Goal: Navigation & Orientation: Find specific page/section

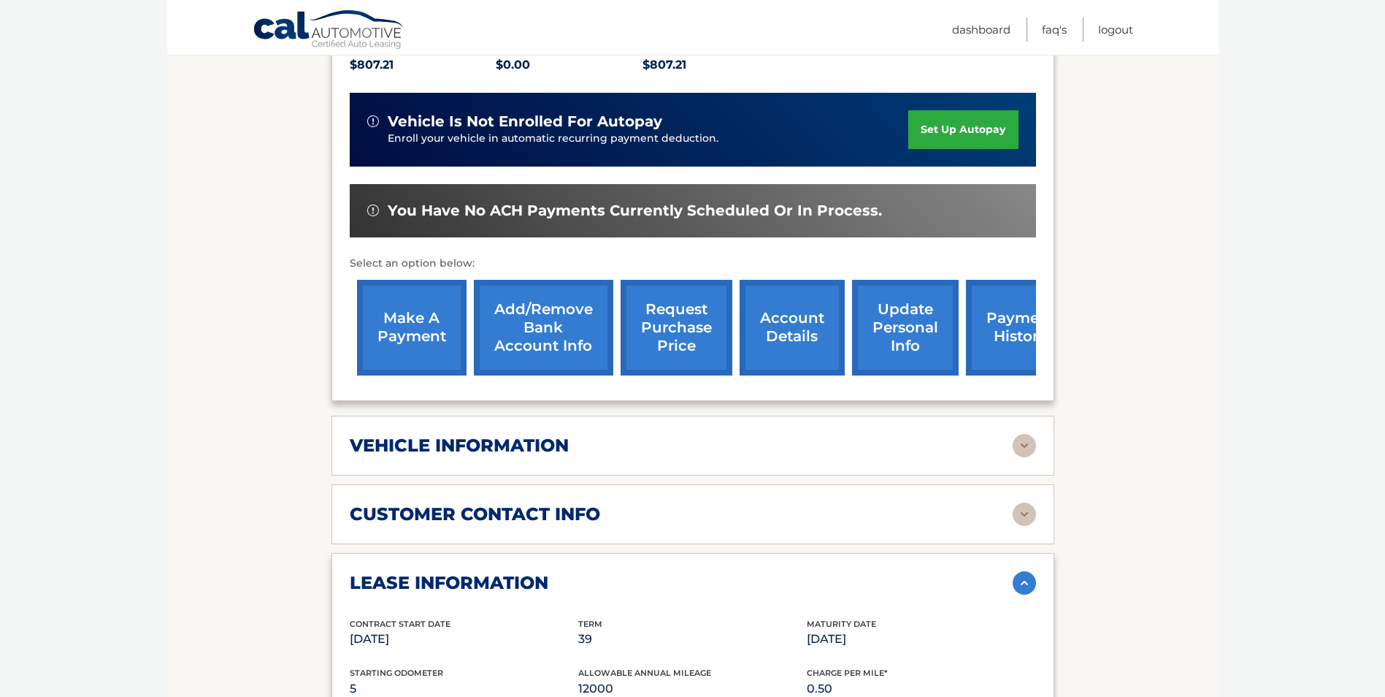
scroll to position [259, 0]
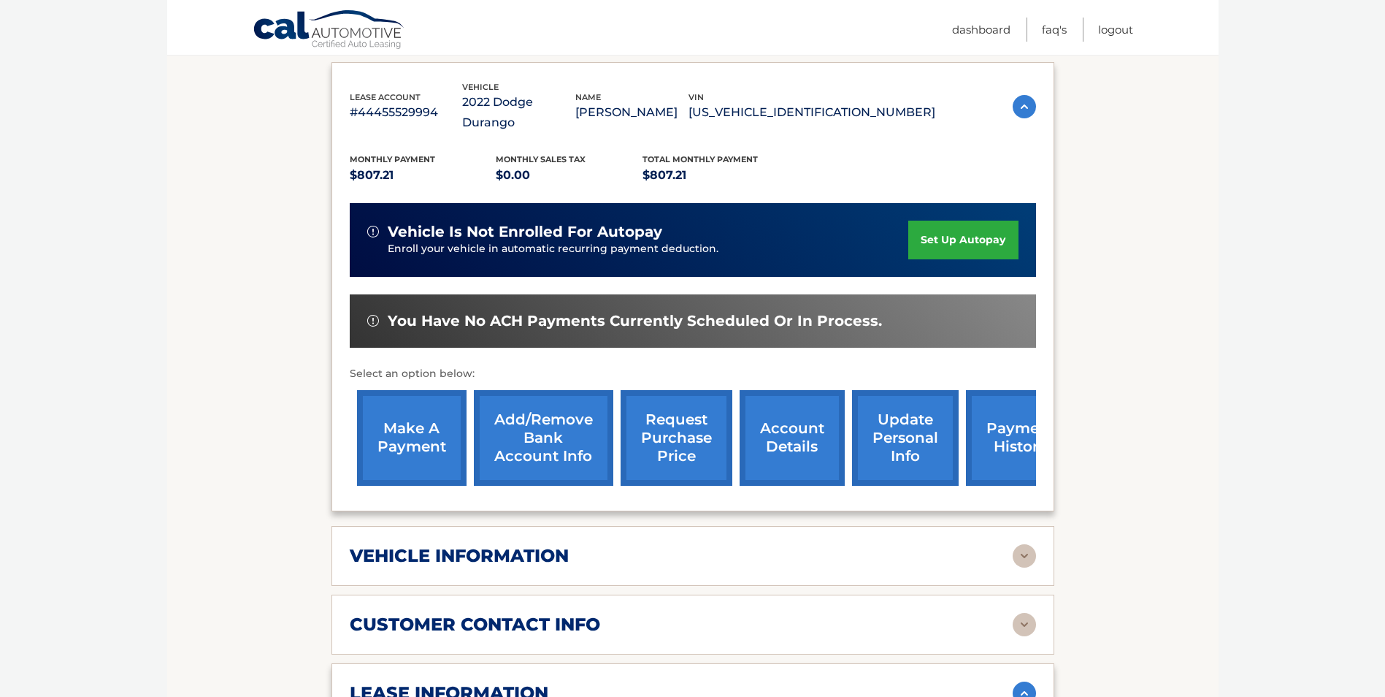
click at [769, 415] on link "account details" at bounding box center [792, 438] width 105 height 96
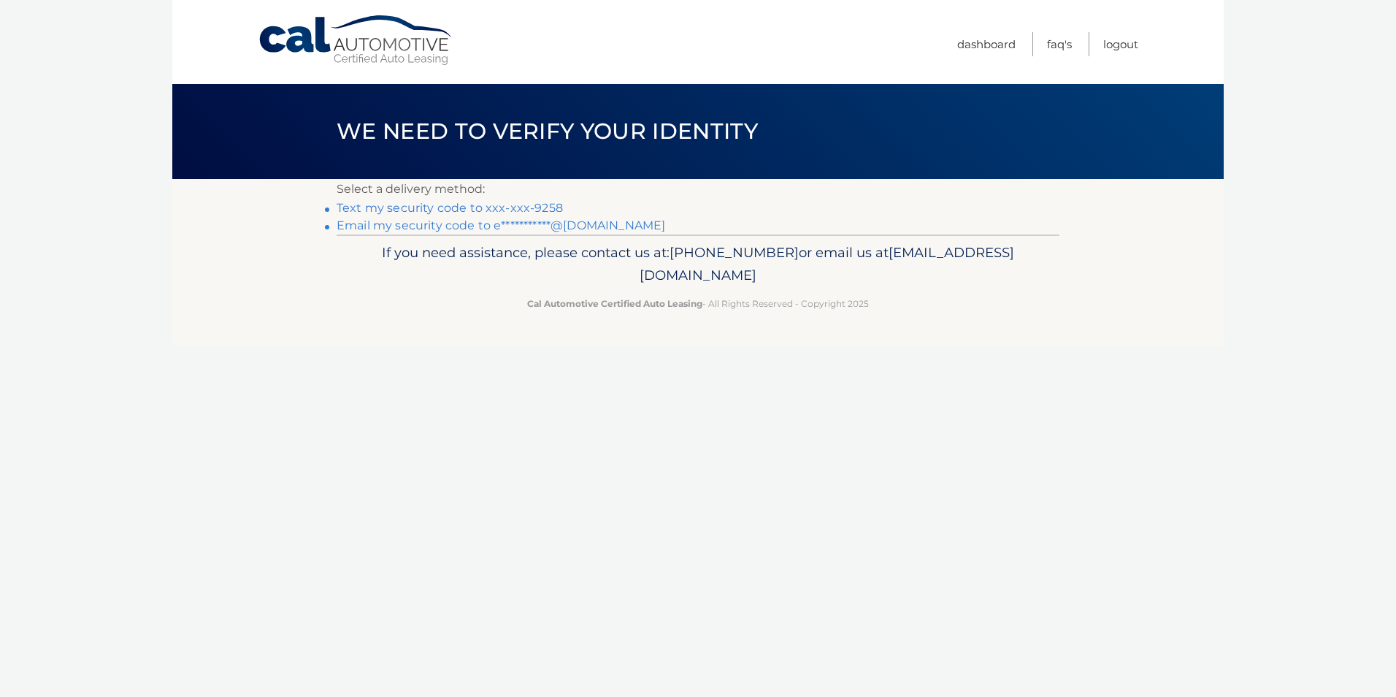
click at [465, 207] on link "Text my security code to xxx-xxx-9258" at bounding box center [450, 208] width 226 height 14
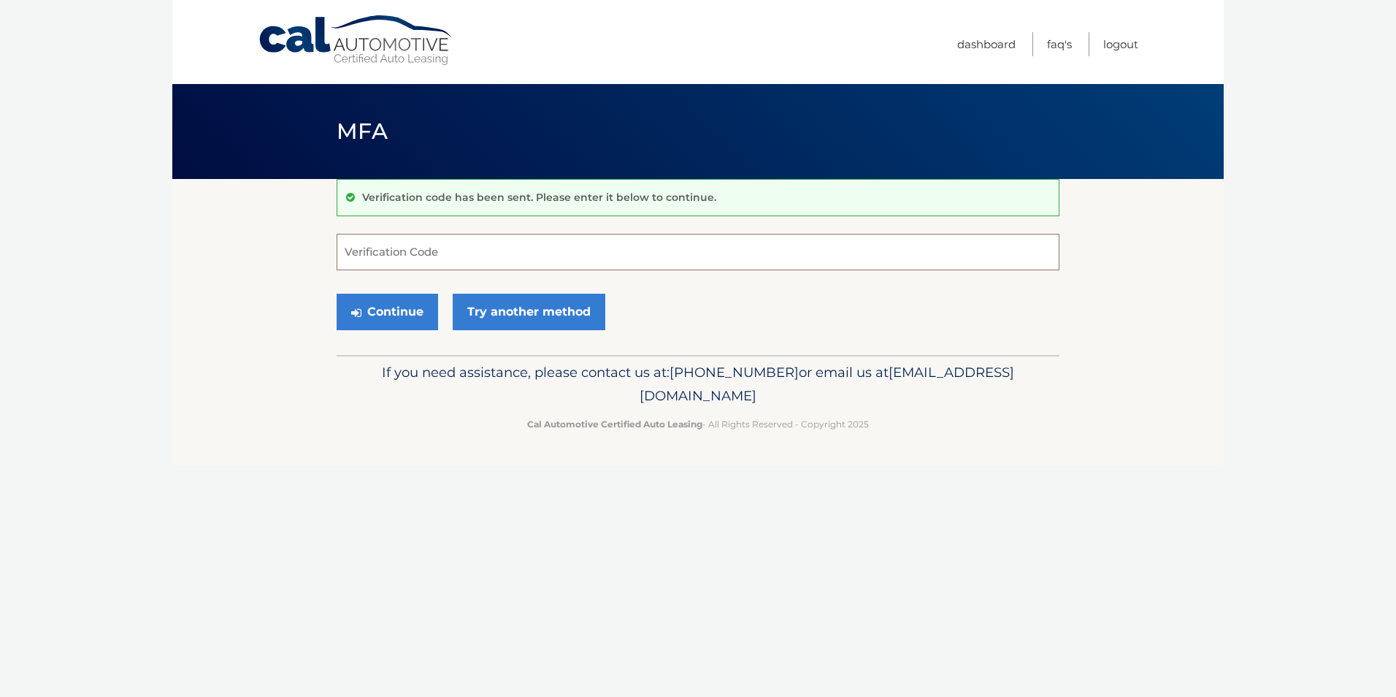
click at [398, 261] on input "Verification Code" at bounding box center [698, 252] width 723 height 37
type input "562747"
click at [411, 313] on button "Continue" at bounding box center [388, 312] width 102 height 37
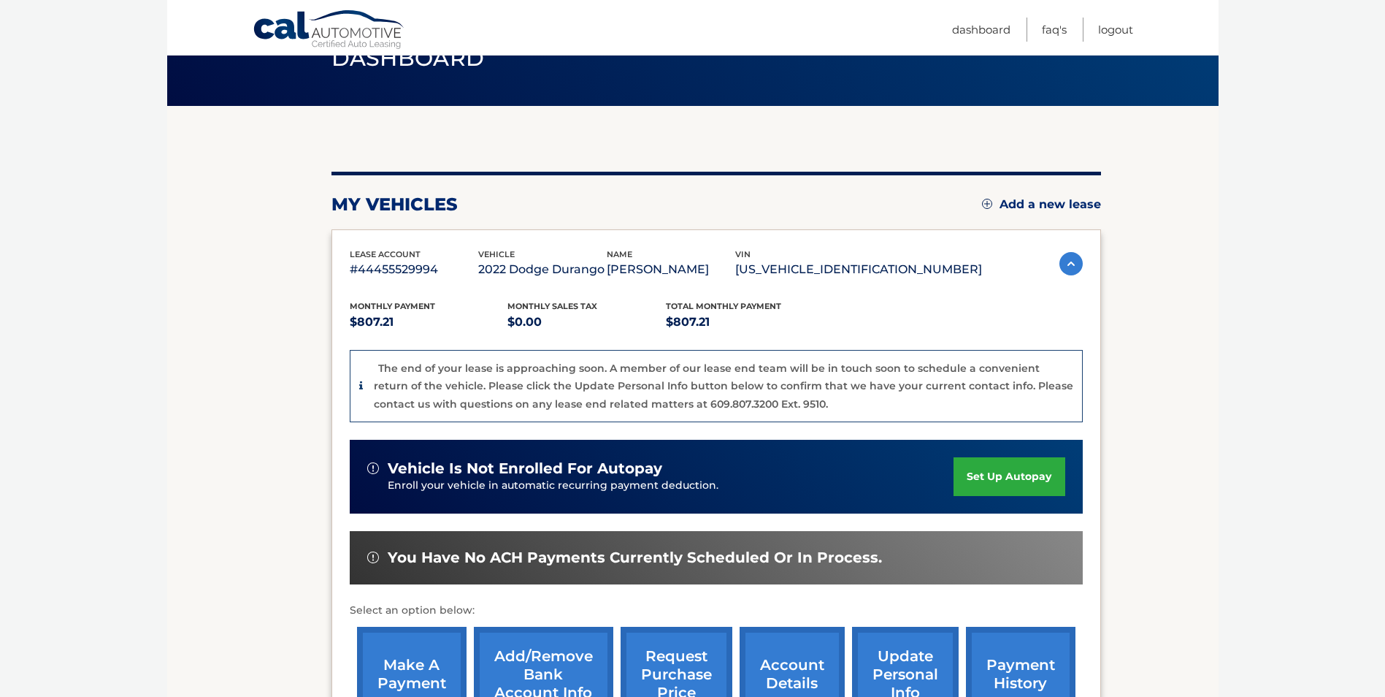
scroll to position [279, 0]
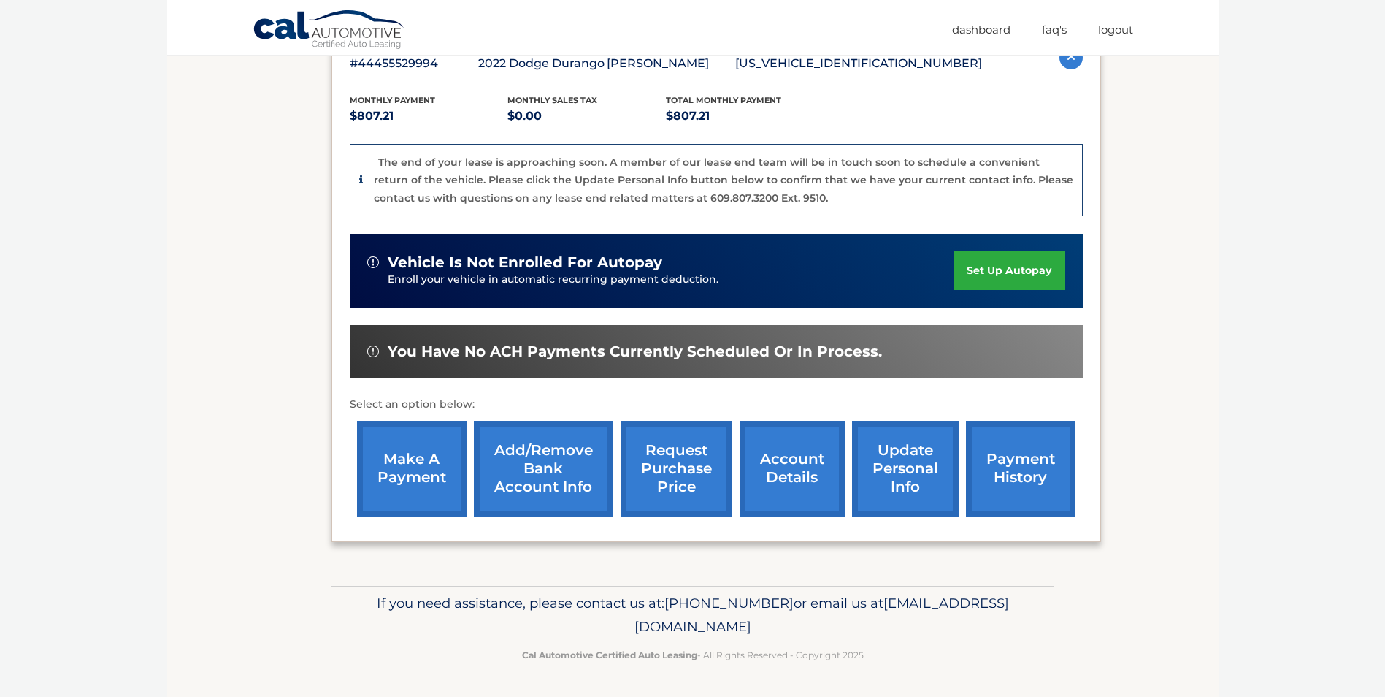
click at [789, 467] on link "account details" at bounding box center [792, 469] width 105 height 96
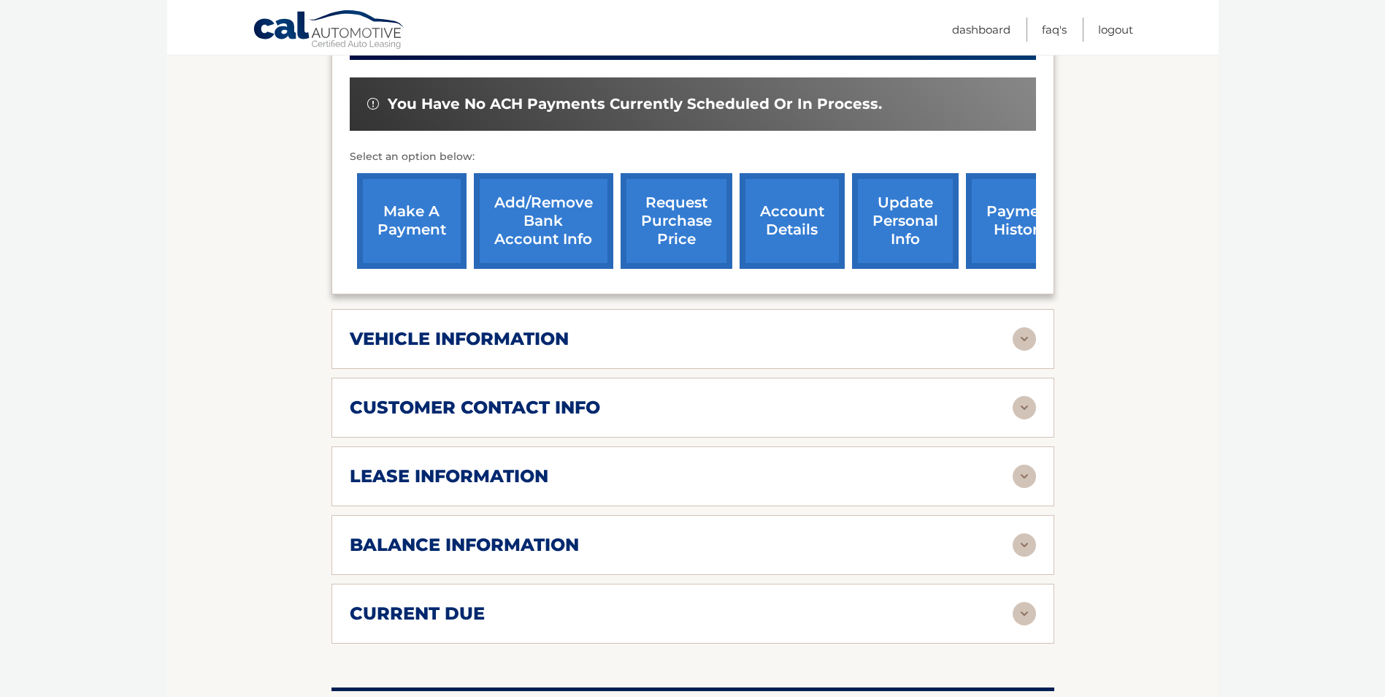
scroll to position [511, 0]
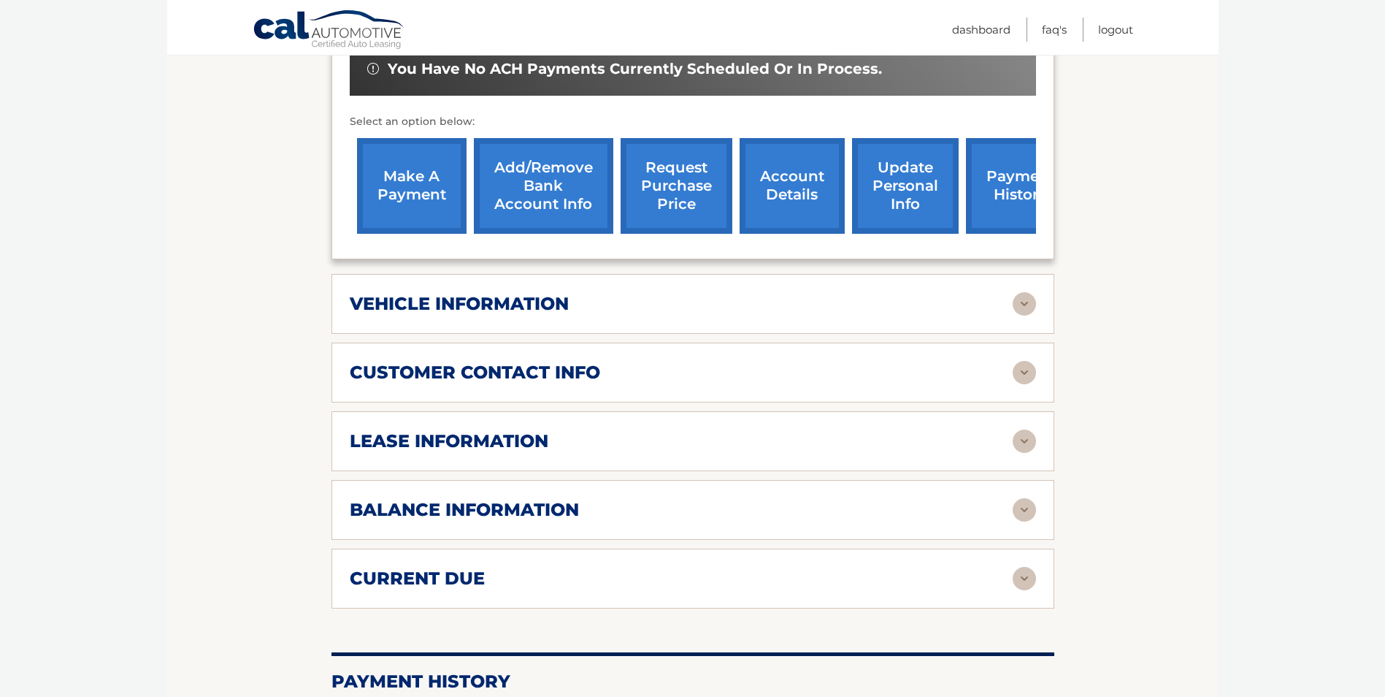
click at [1037, 424] on div "lease information Contract Start Date [DATE] Term 39 Maturity Date [DATE] Start…" at bounding box center [693, 441] width 723 height 60
click at [1027, 429] on img at bounding box center [1024, 440] width 23 height 23
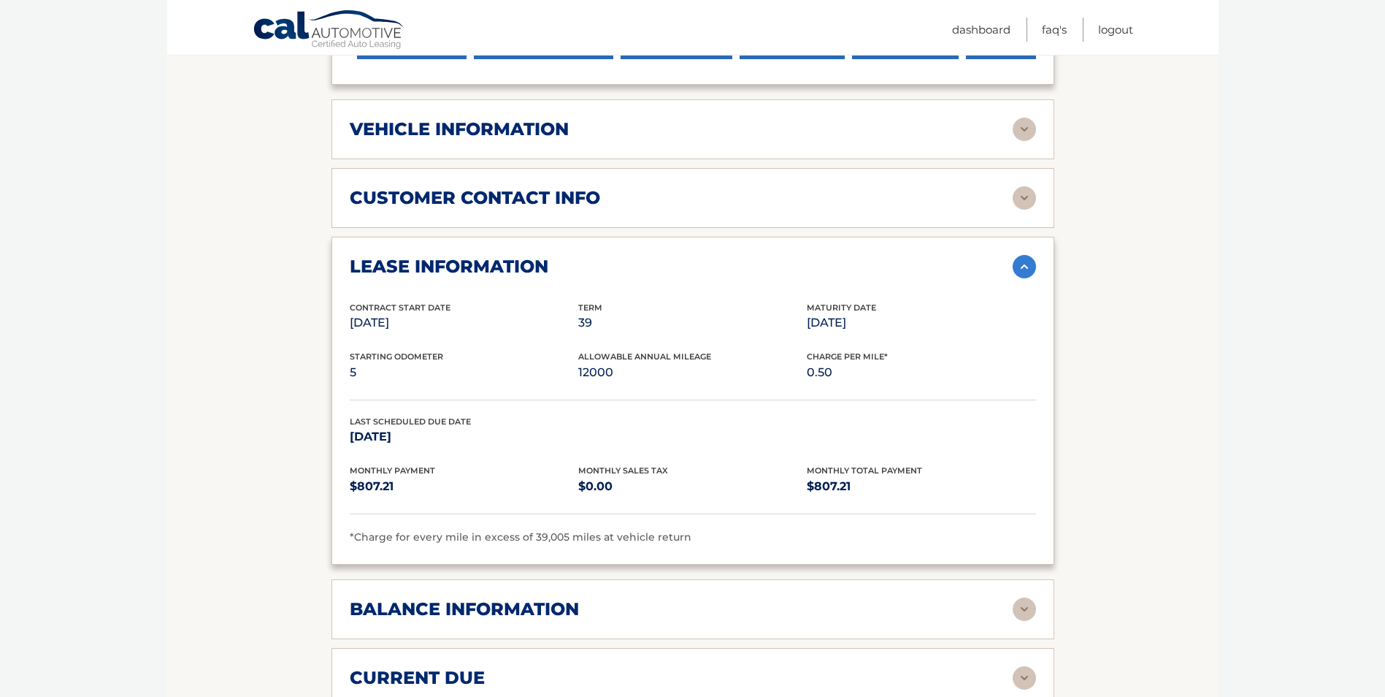
scroll to position [876, 0]
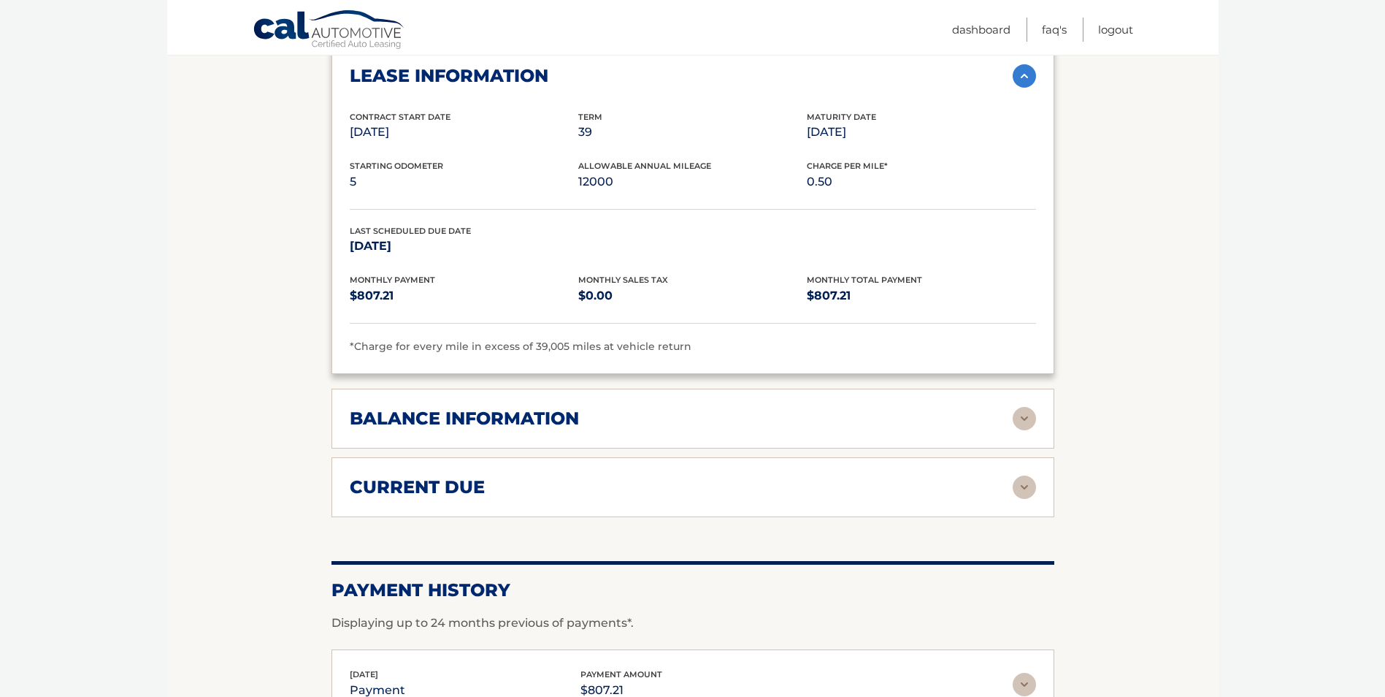
click at [1009, 407] on div "balance information" at bounding box center [681, 418] width 663 height 22
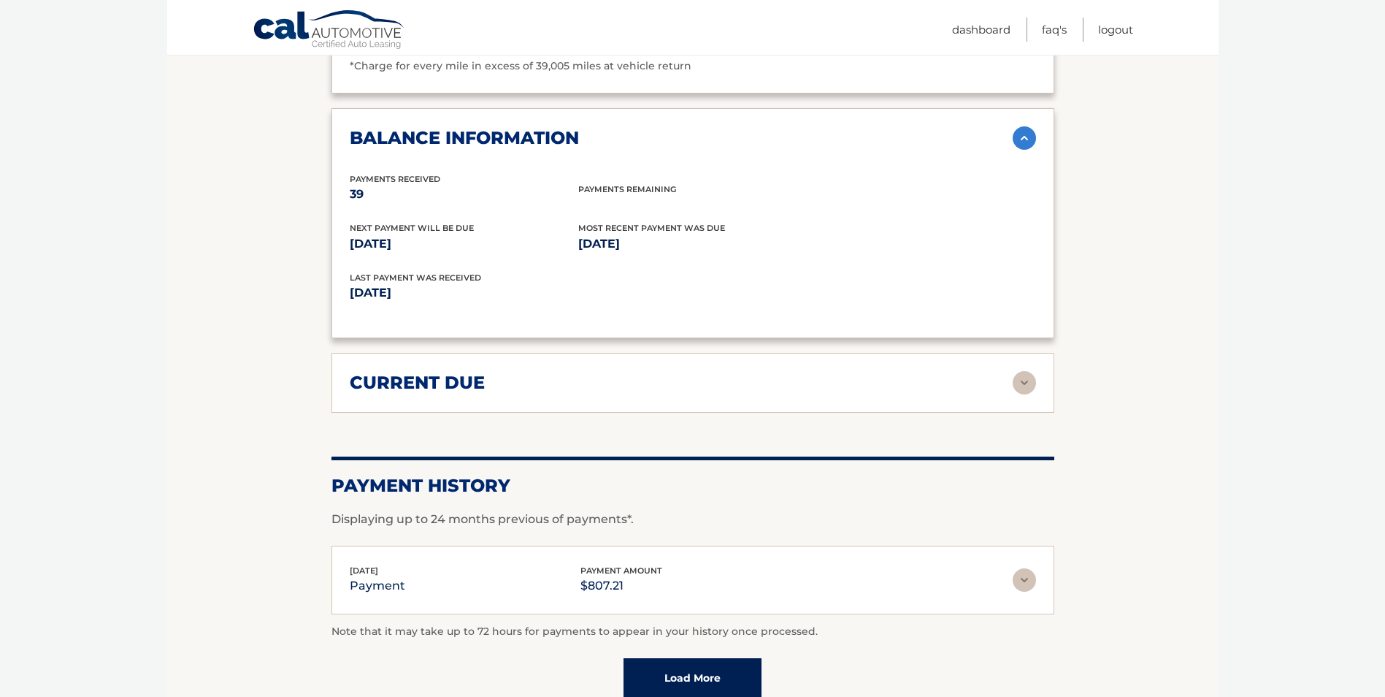
scroll to position [1241, 0]
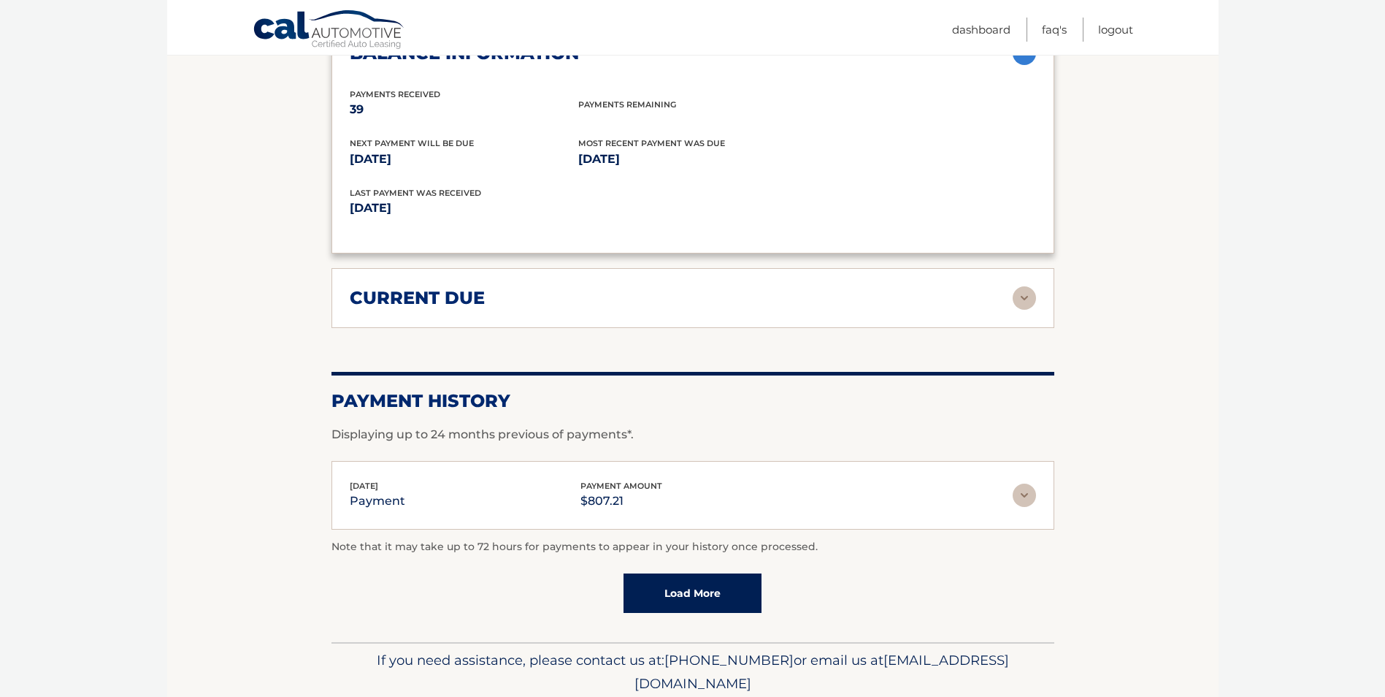
click at [1030, 286] on img at bounding box center [1024, 297] width 23 height 23
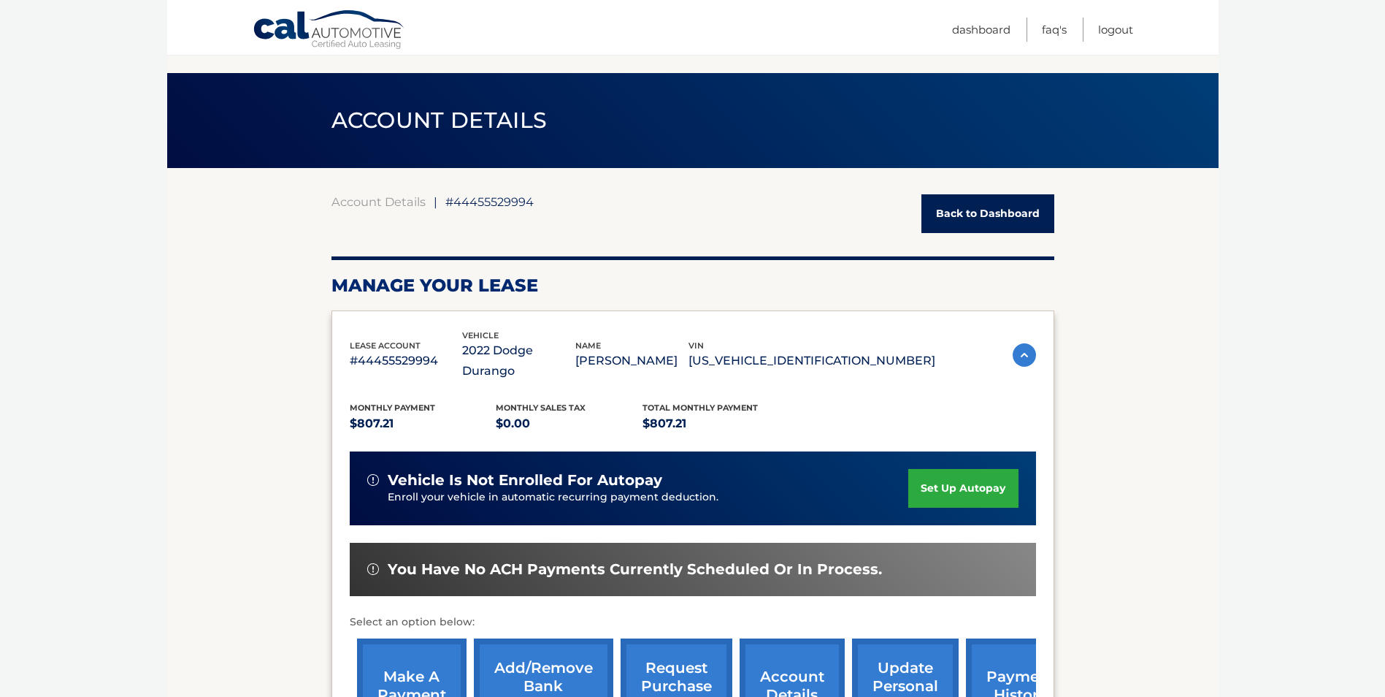
scroll to position [0, 0]
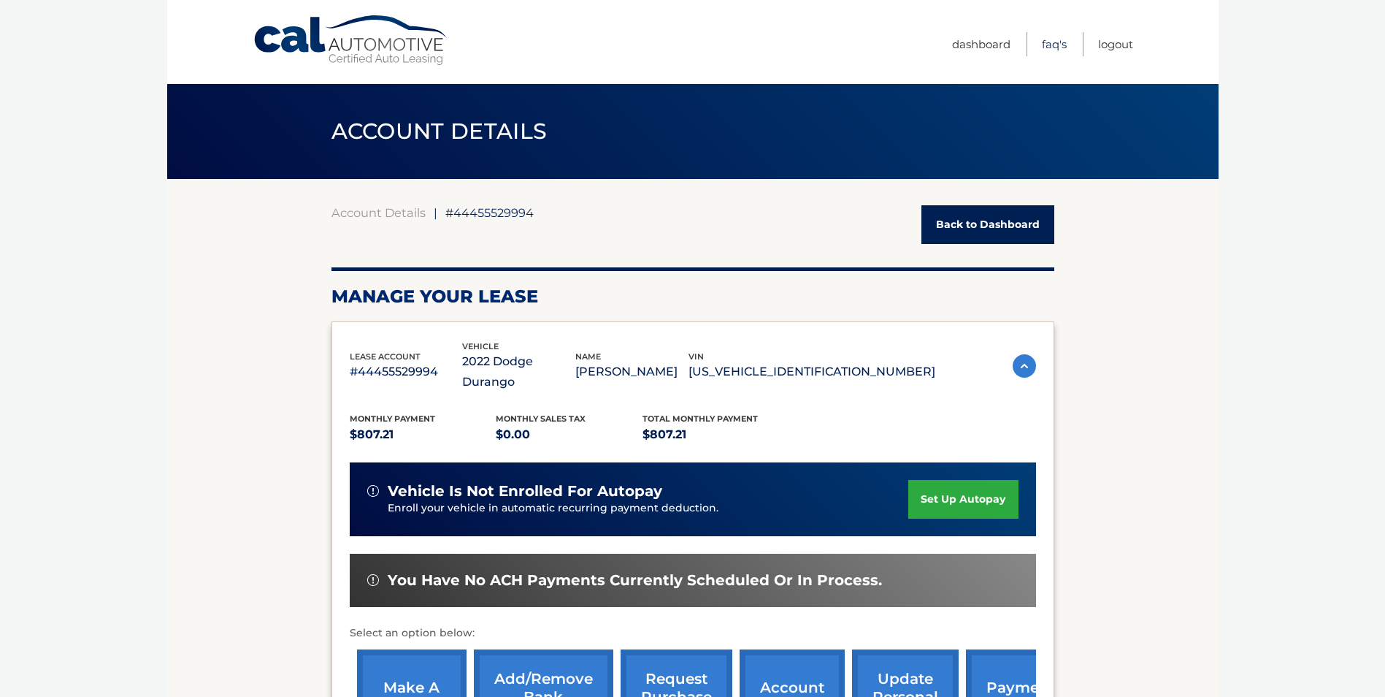
click at [1042, 46] on link "FAQ's" at bounding box center [1054, 44] width 25 height 24
